Goal: Task Accomplishment & Management: Complete application form

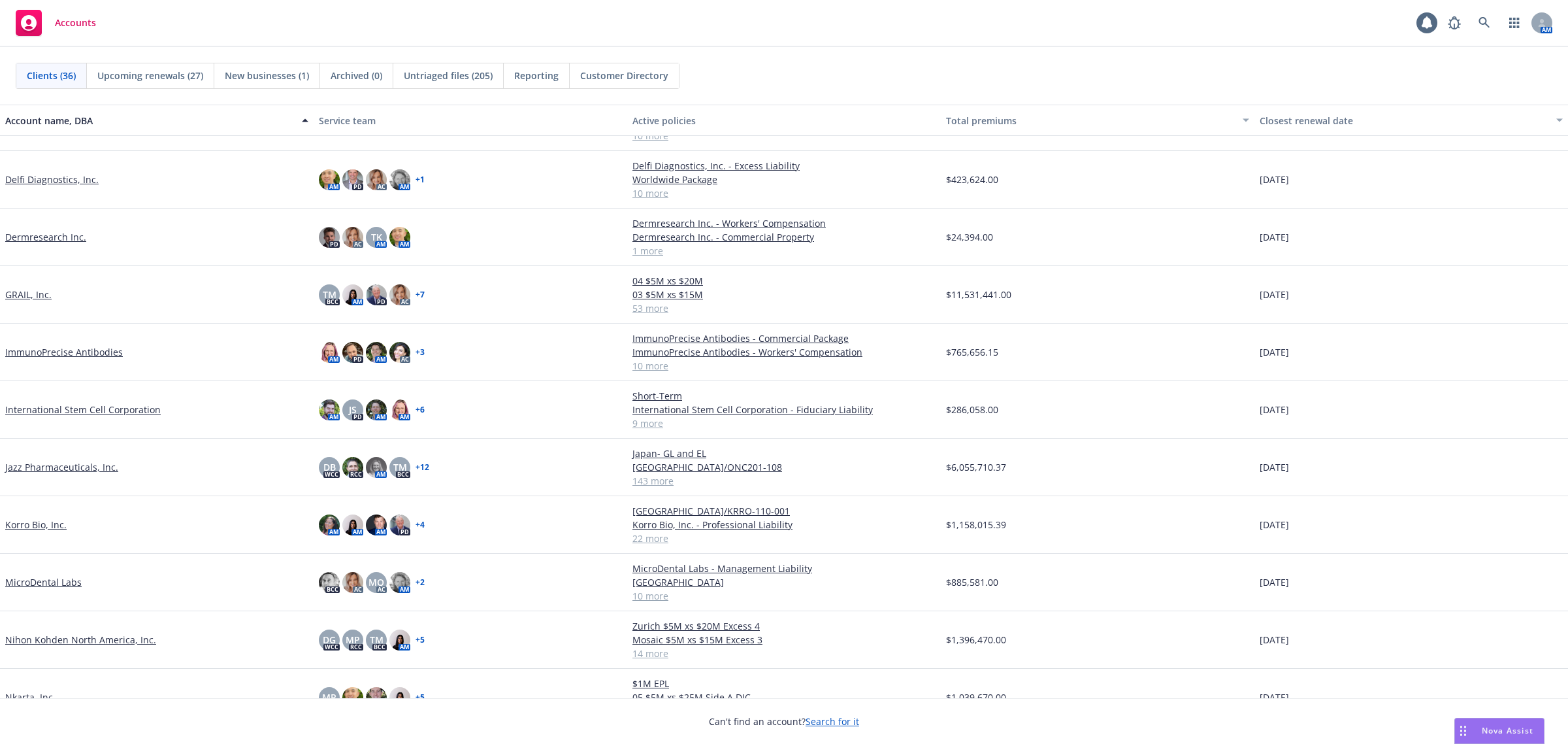
scroll to position [490, 0]
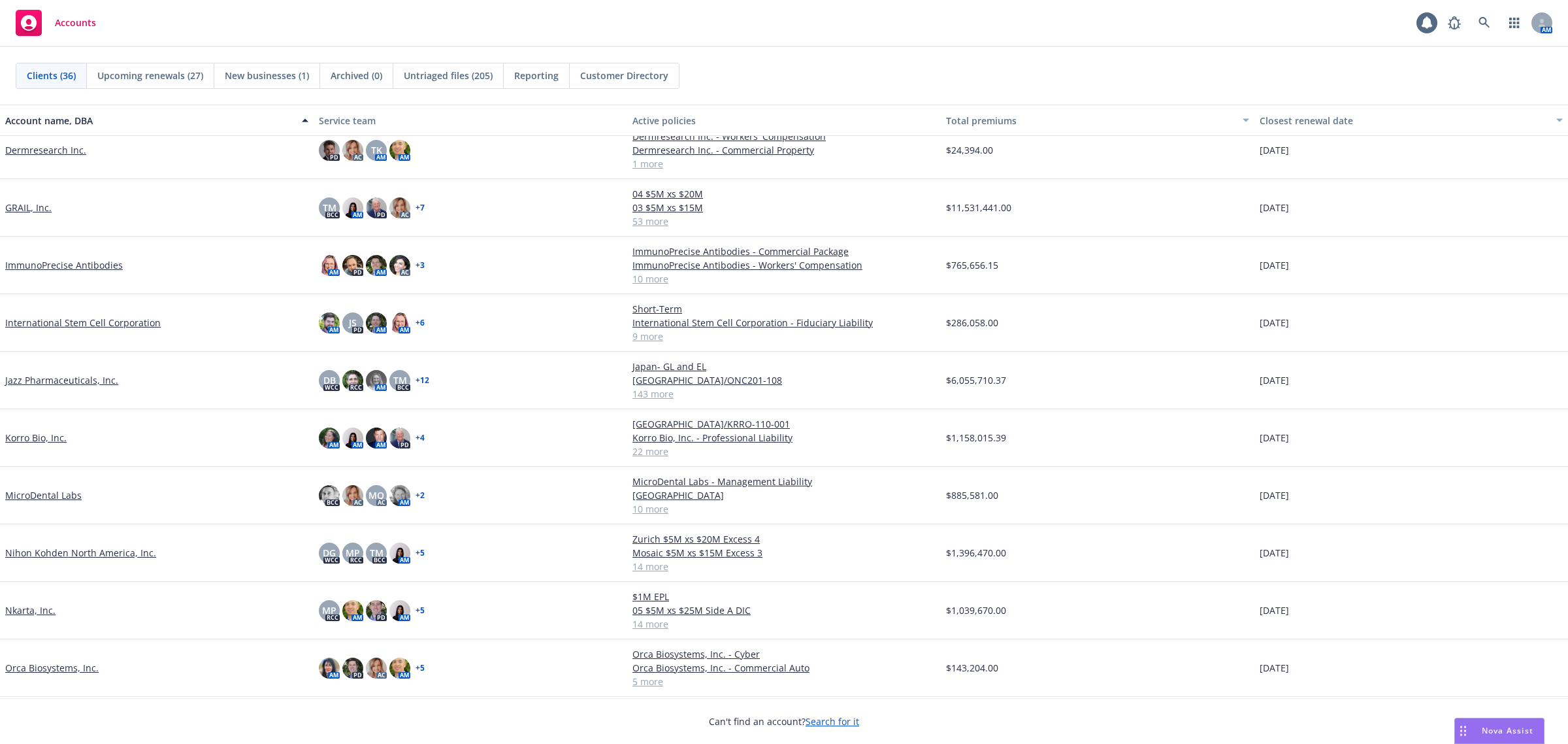
drag, startPoint x: 80, startPoint y: 383, endPoint x: 86, endPoint y: 382, distance: 6.1
click at [80, 383] on link "Jazz Pharmaceuticals, Inc." at bounding box center [61, 380] width 113 height 14
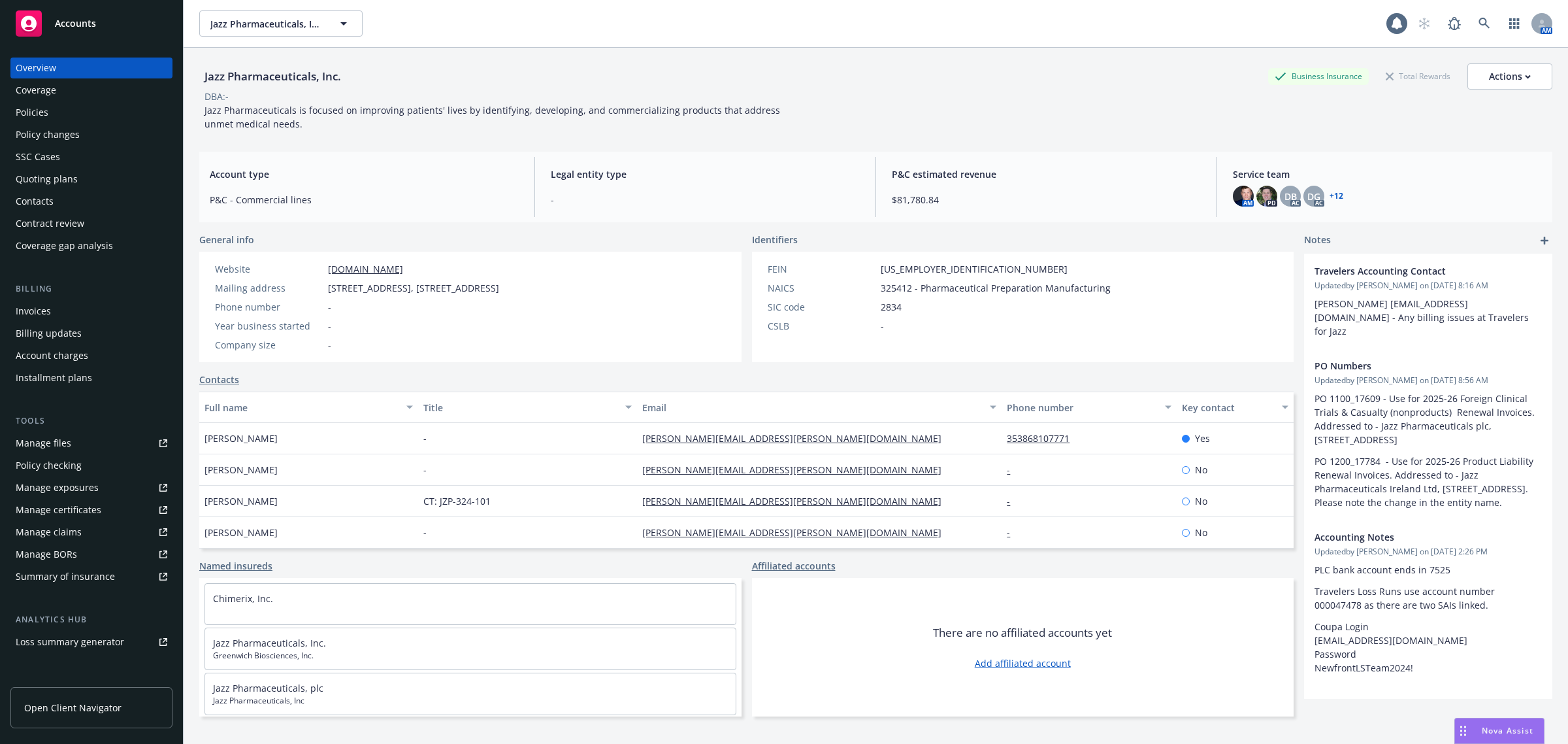
click at [79, 115] on div "Policies" at bounding box center [91, 112] width 152 height 21
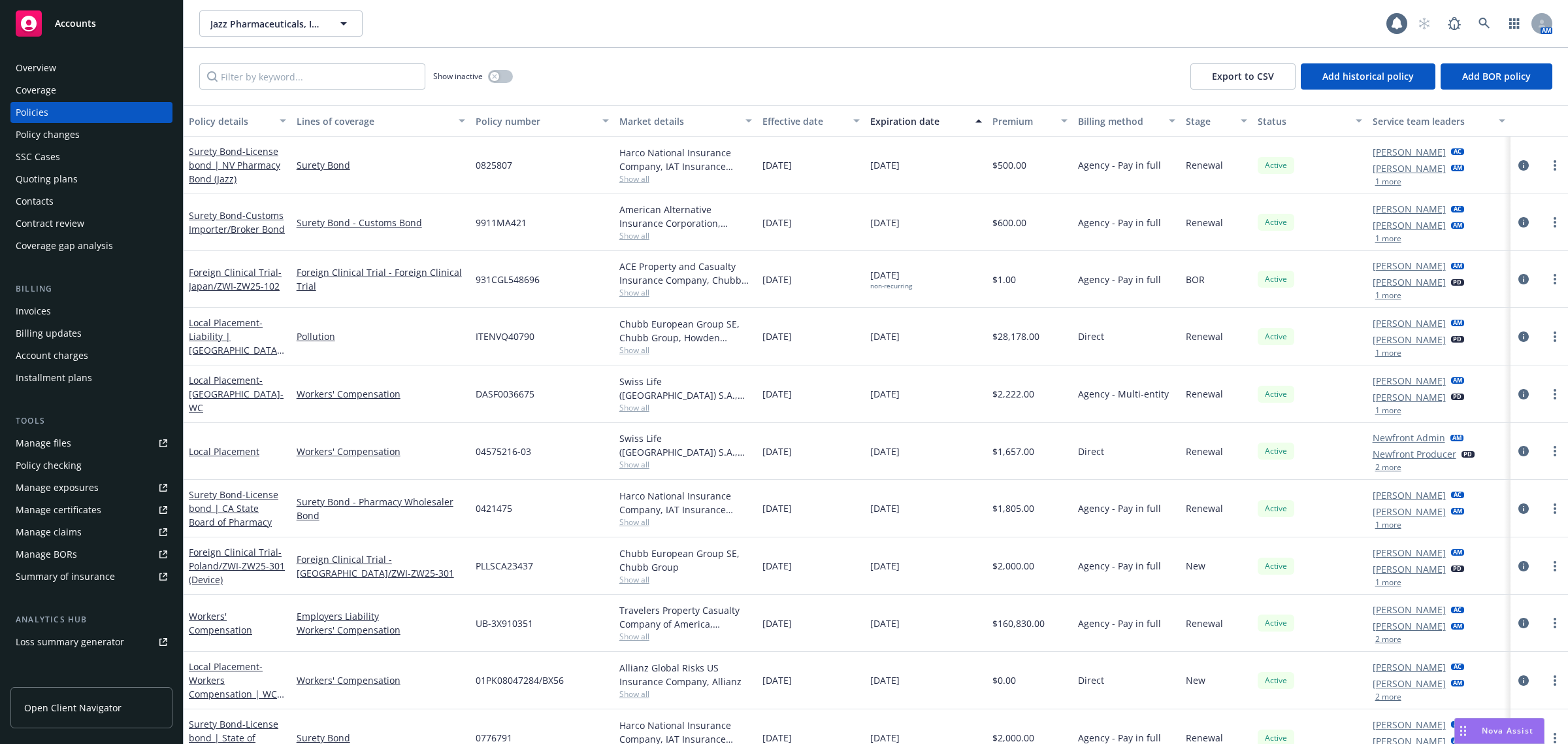
click at [108, 201] on div "Contacts" at bounding box center [91, 201] width 152 height 21
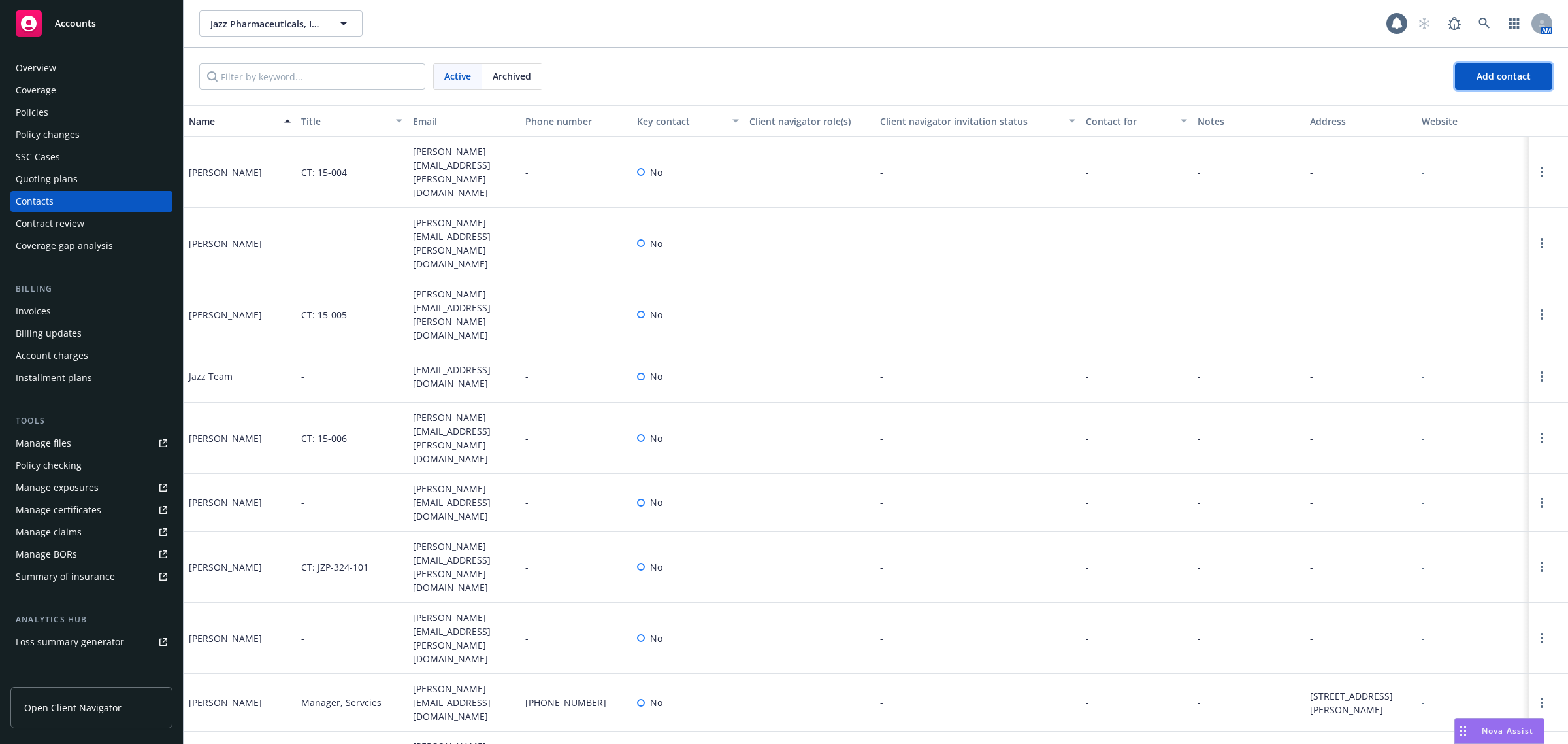
drag, startPoint x: 1503, startPoint y: 74, endPoint x: 1437, endPoint y: 92, distance: 68.4
click at [777, 75] on span "Add contact" at bounding box center [1503, 75] width 54 height 12
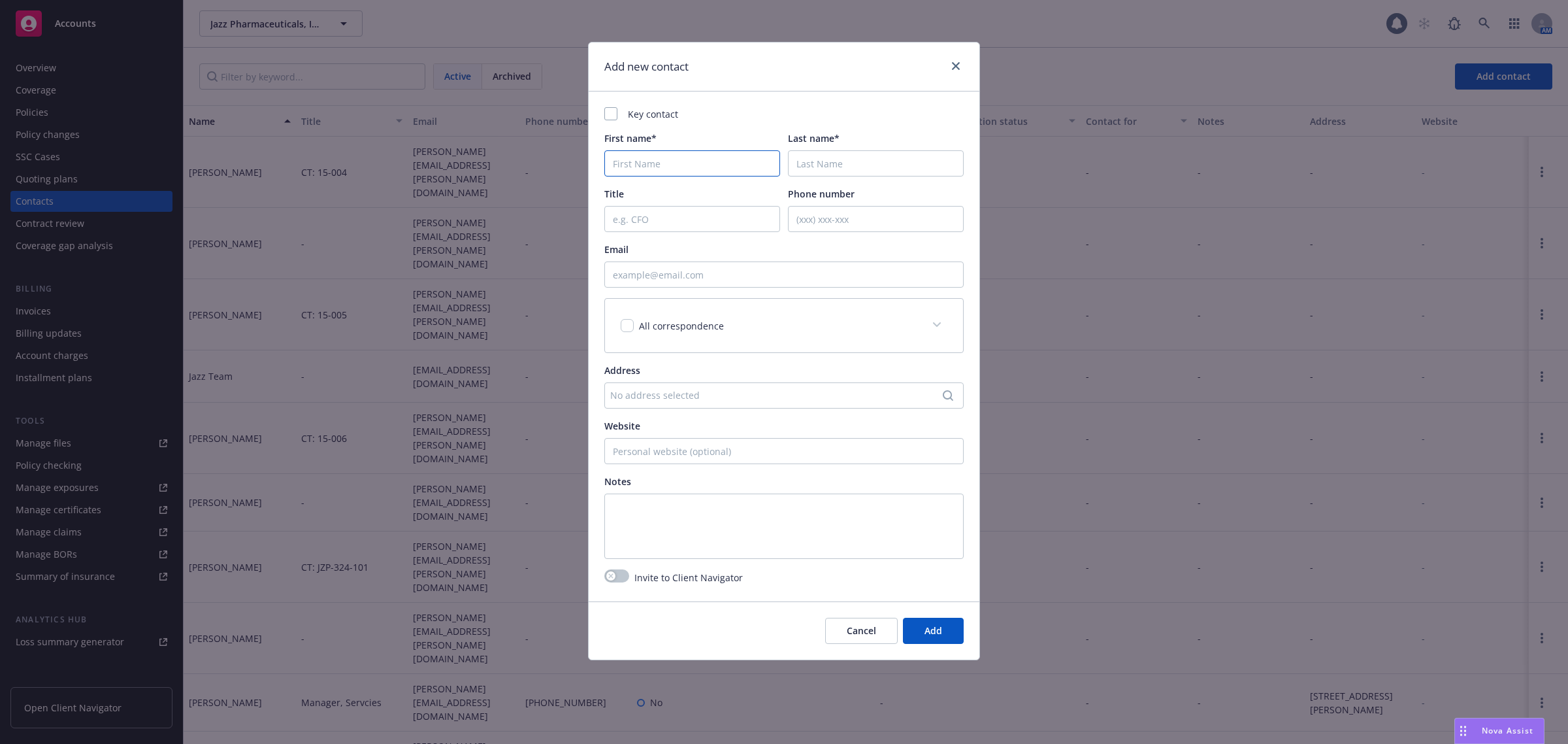
click at [688, 165] on input "First name*" at bounding box center [692, 163] width 176 height 26
paste input "[PERSON_NAME]"
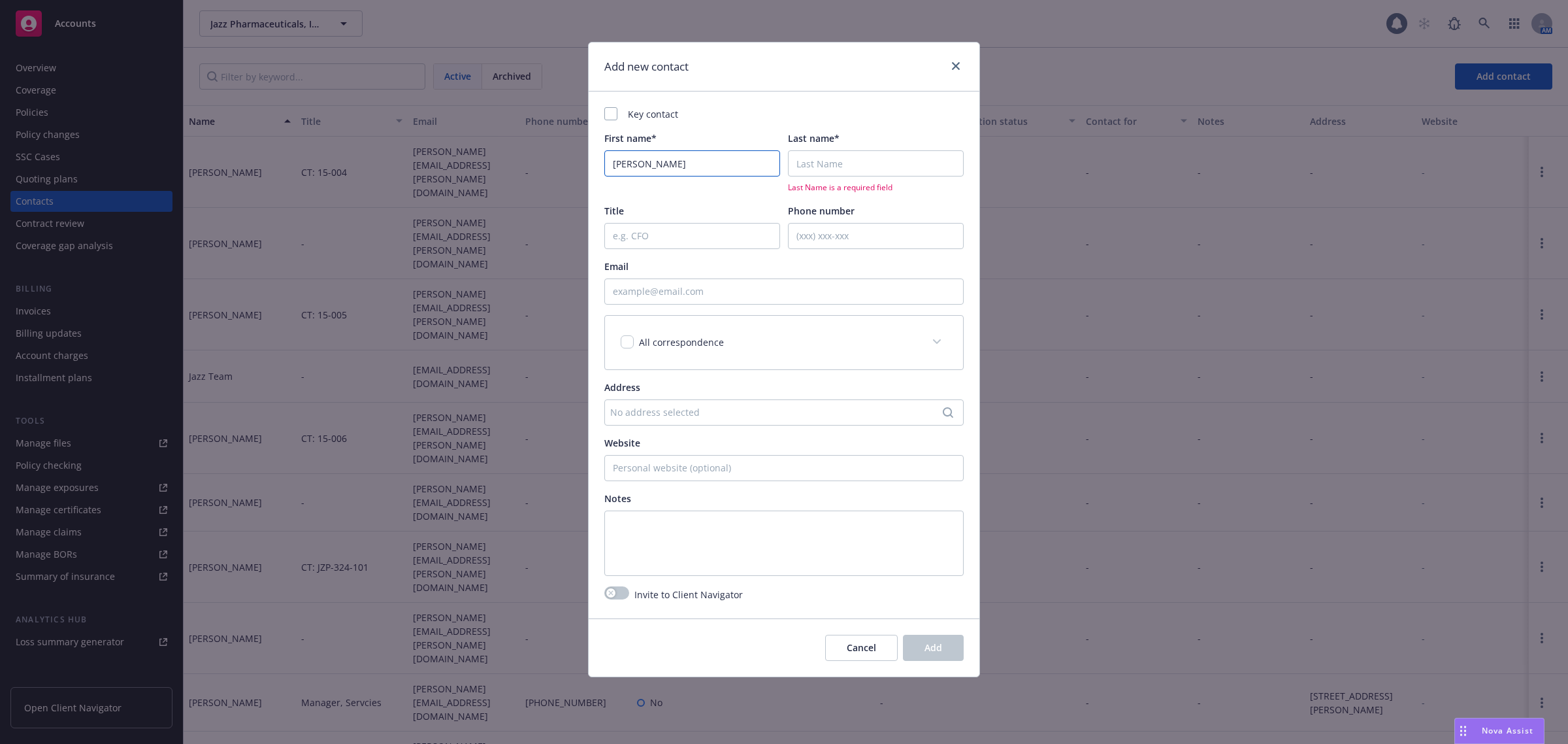
click at [665, 164] on input "[PERSON_NAME]" at bounding box center [692, 163] width 176 height 26
type input "[PERSON_NAME]"
click at [777, 168] on input "Last name*" at bounding box center [875, 163] width 176 height 26
paste input "[PERSON_NAME]"
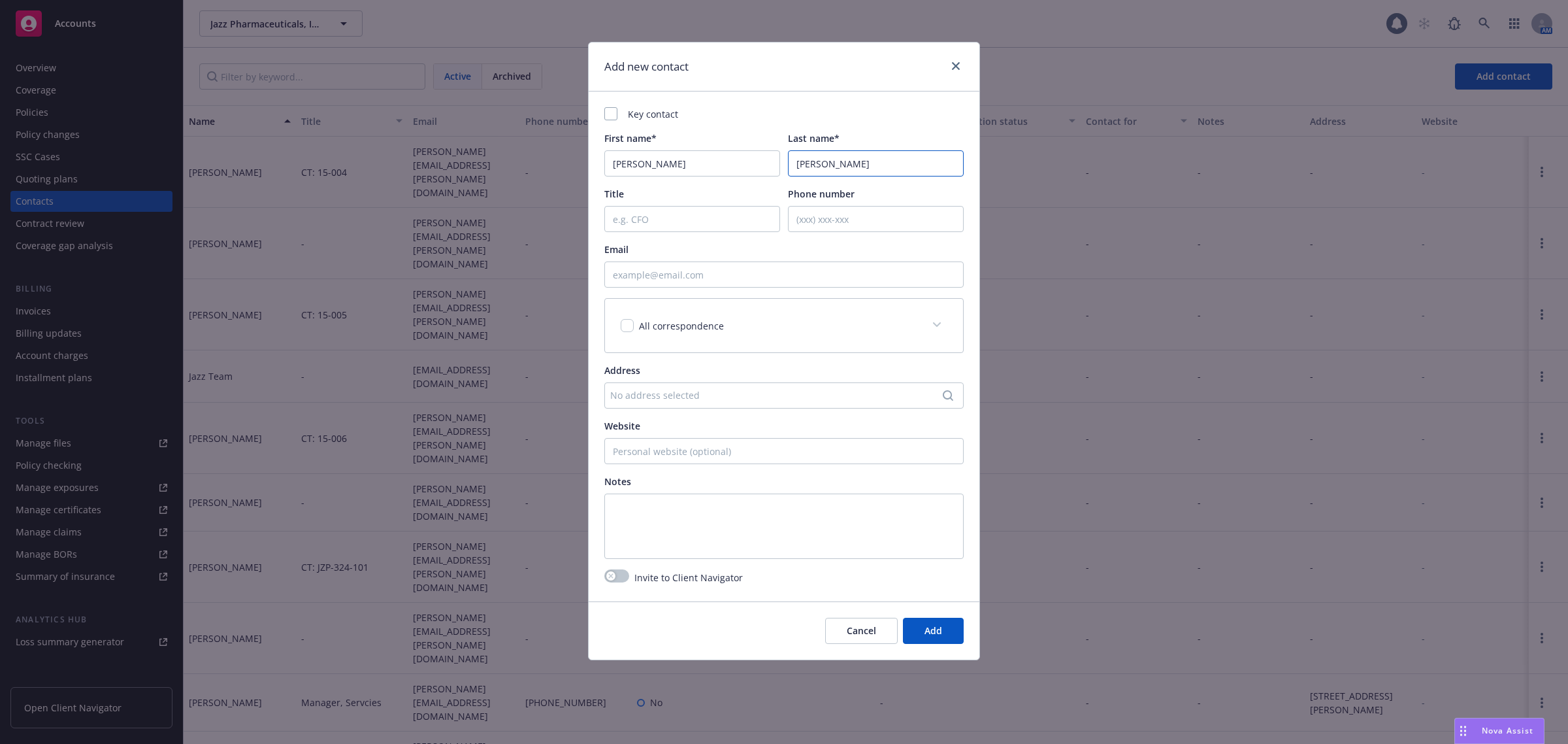
type input "[PERSON_NAME]"
click at [711, 165] on input "[PERSON_NAME]" at bounding box center [692, 163] width 176 height 26
type input "[PERSON_NAME]"
click at [686, 278] on input "Email" at bounding box center [784, 275] width 359 height 26
paste input ""[PERSON_NAME]" <[EMAIL_ADDRESS][DOMAIN_NAME]>"
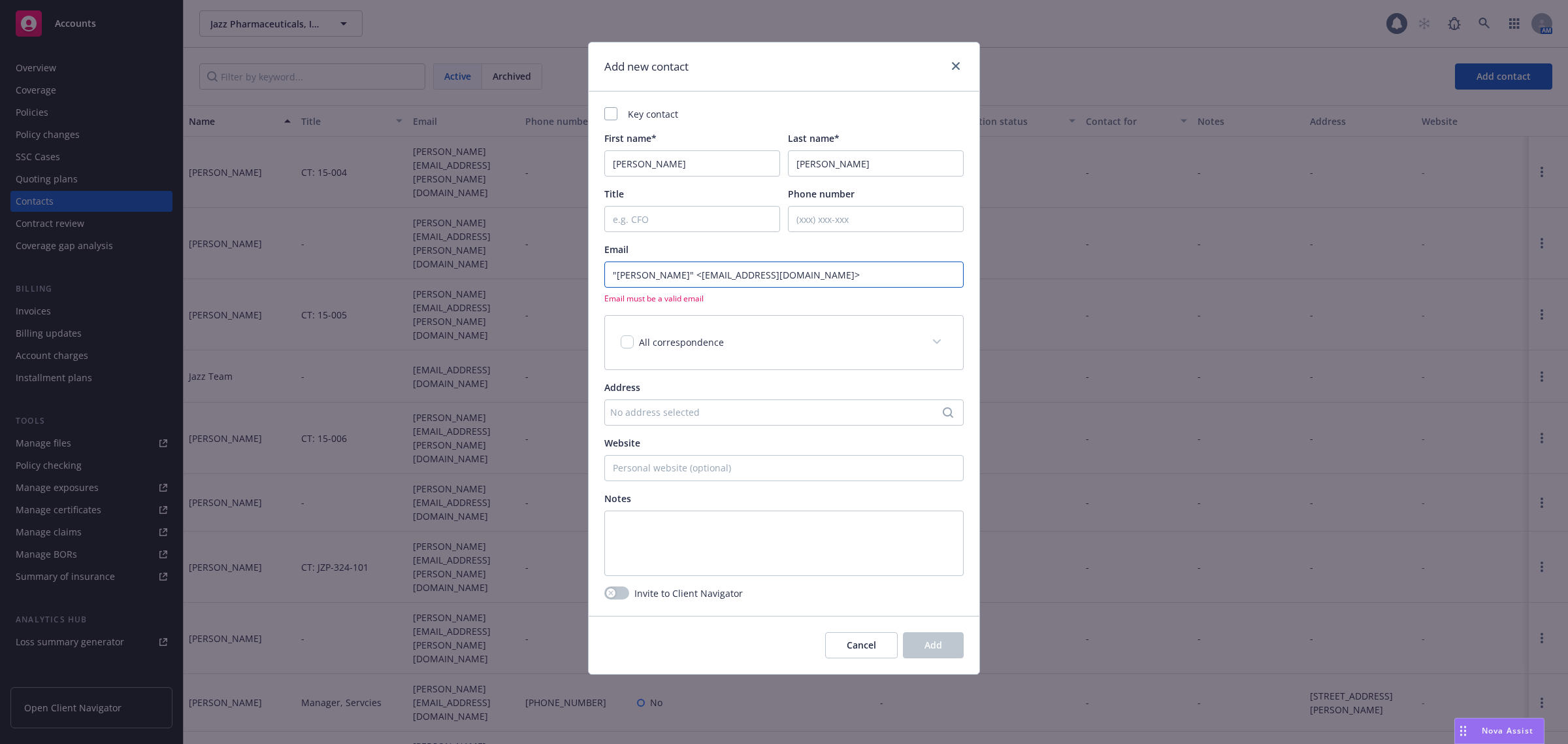
drag, startPoint x: 697, startPoint y: 272, endPoint x: 455, endPoint y: 272, distance: 242.0
click at [455, 272] on div "Add new contact Key contact First name* [PERSON_NAME] Last name* [PERSON_NAME] …" at bounding box center [784, 372] width 1568 height 744
click at [763, 245] on div "Email" at bounding box center [784, 249] width 359 height 14
click at [756, 271] on input "[EMAIL_ADDRESS][DOMAIN_NAME]>" at bounding box center [784, 275] width 359 height 26
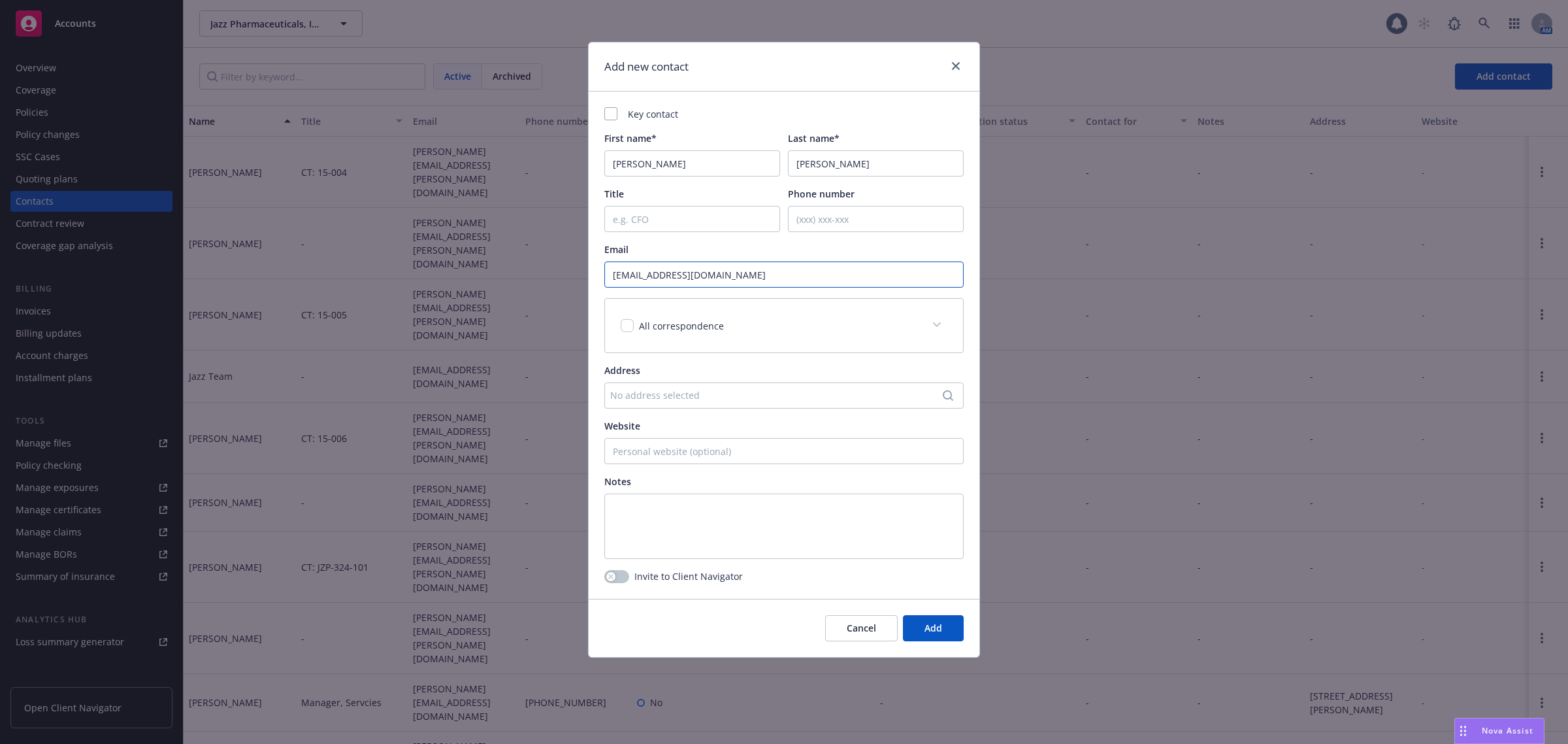
type input "[EMAIL_ADDRESS][DOMAIN_NAME]"
click at [716, 213] on input "Title" at bounding box center [692, 219] width 176 height 26
type input "Travelers - Auto"
click at [777, 514] on span "Cancel" at bounding box center [861, 628] width 29 height 12
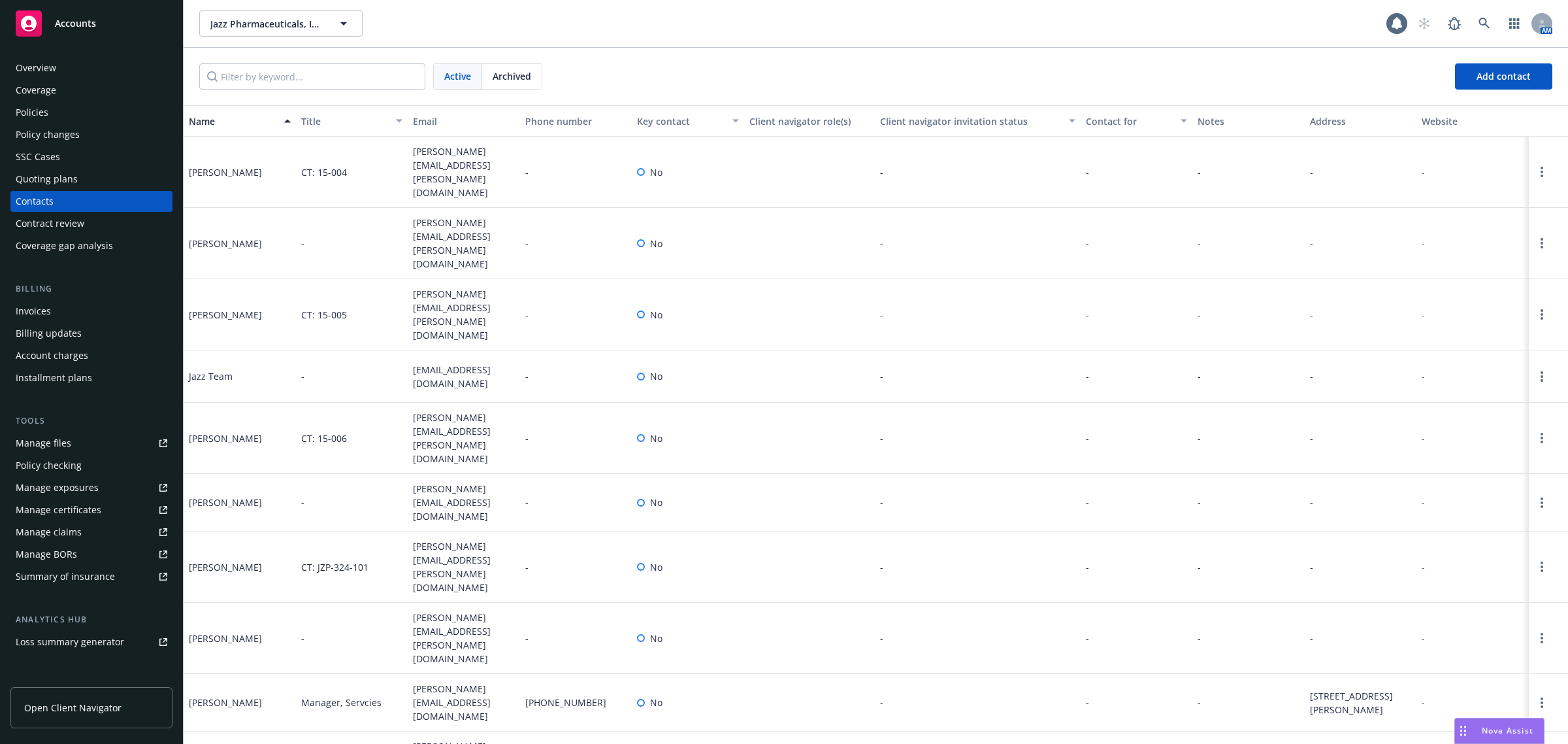
click at [65, 65] on div "Overview" at bounding box center [91, 68] width 152 height 21
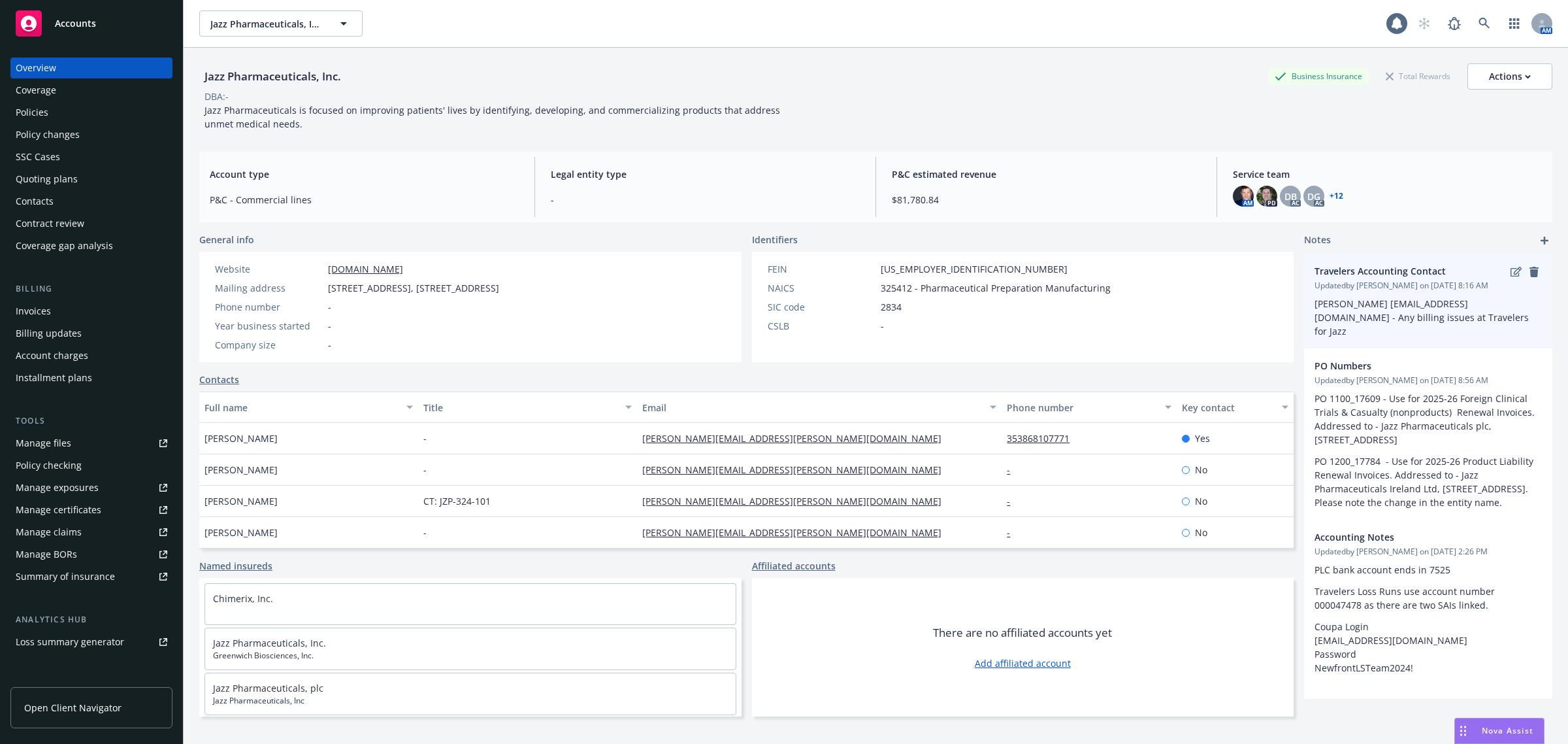
click at [777, 276] on link "edit" at bounding box center [1516, 272] width 16 height 16
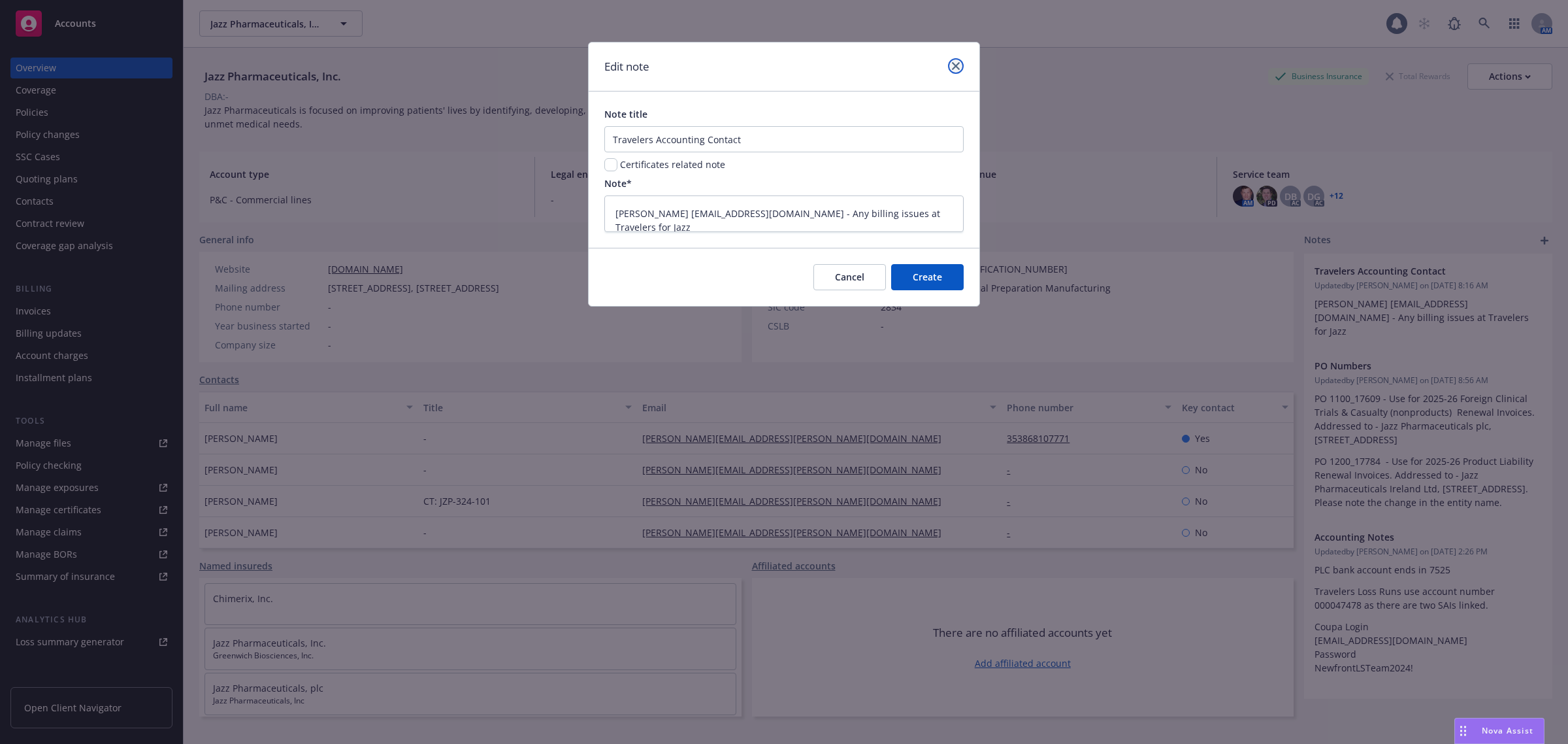
click at [777, 65] on link "close" at bounding box center [956, 66] width 16 height 16
